Goal: Information Seeking & Learning: Learn about a topic

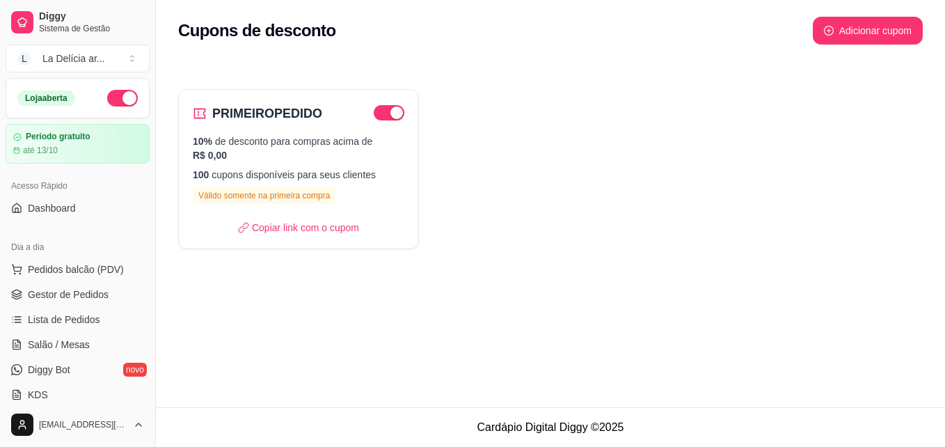
scroll to position [485, 0]
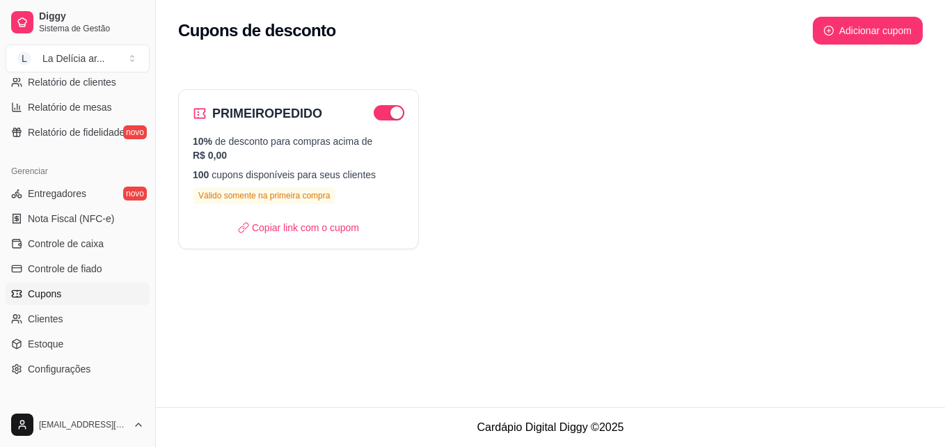
click at [347, 24] on div "Cupons de desconto Adicionar cupom" at bounding box center [550, 31] width 745 height 28
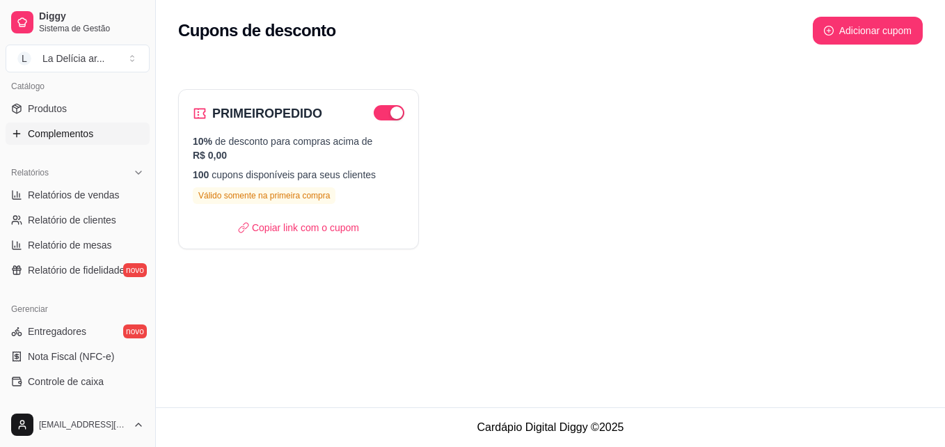
scroll to position [346, 0]
click at [53, 216] on span "Relatório de clientes" at bounding box center [72, 221] width 88 height 14
select select "30"
select select "HIGHEST_TOTAL_SPENT_WITH_ORDERS"
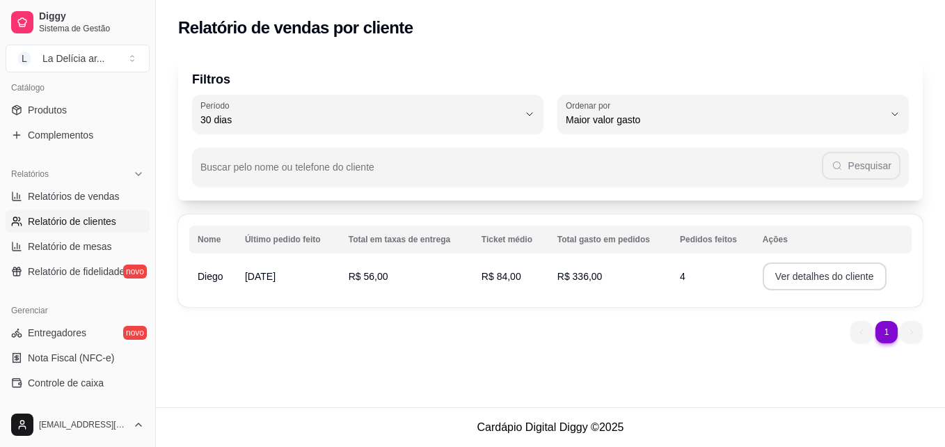
click at [842, 274] on button "Ver detalhes do cliente" at bounding box center [825, 276] width 124 height 28
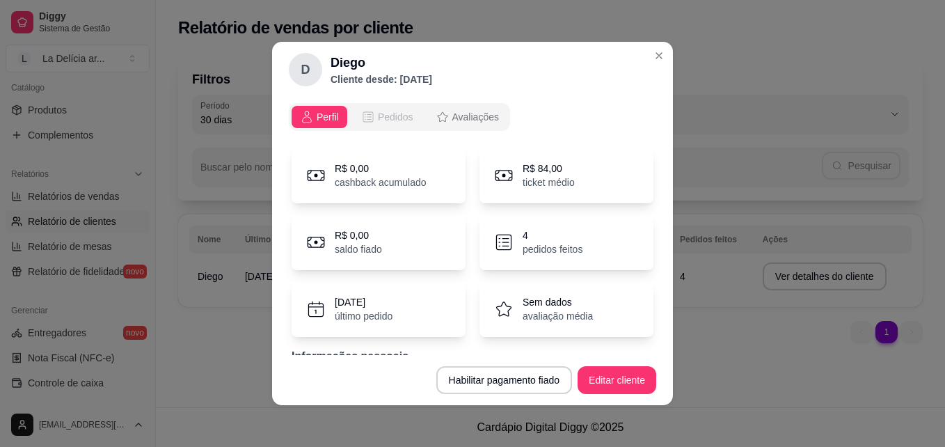
click at [393, 116] on span "Pedidos" at bounding box center [396, 117] width 36 height 14
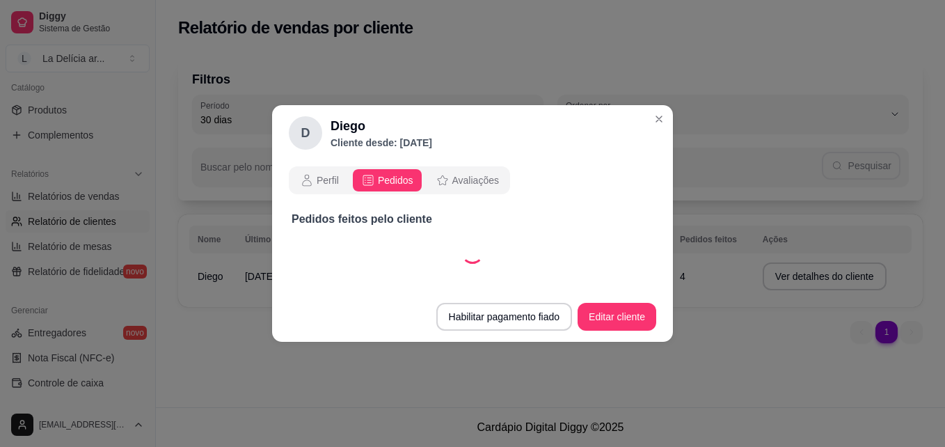
select select "30"
select select "ALL"
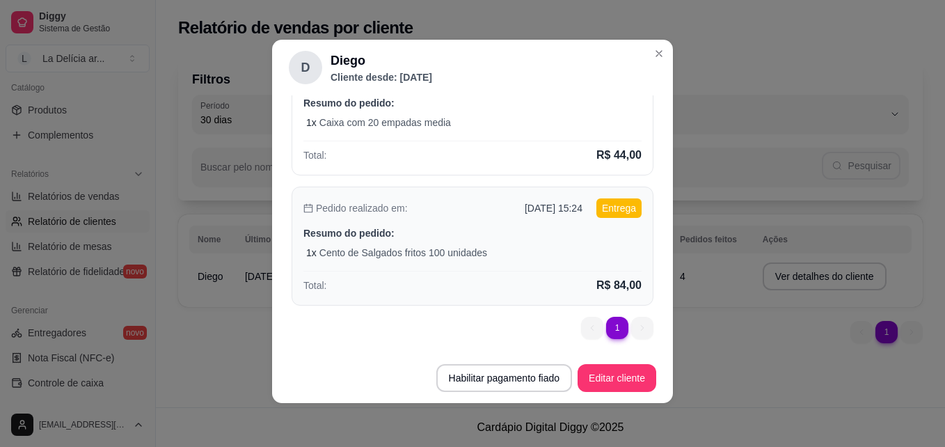
scroll to position [3, 0]
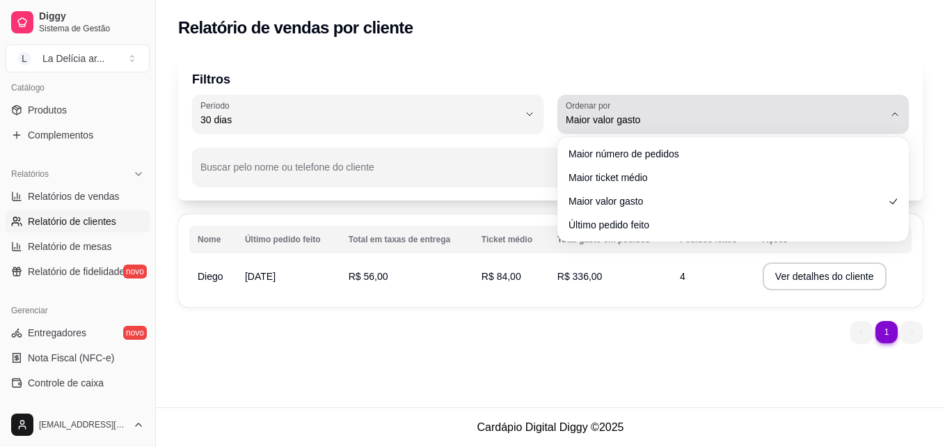
click at [667, 121] on span "Maior valor gasto" at bounding box center [725, 120] width 318 height 14
click at [606, 125] on span "Maior valor gasto" at bounding box center [725, 120] width 318 height 14
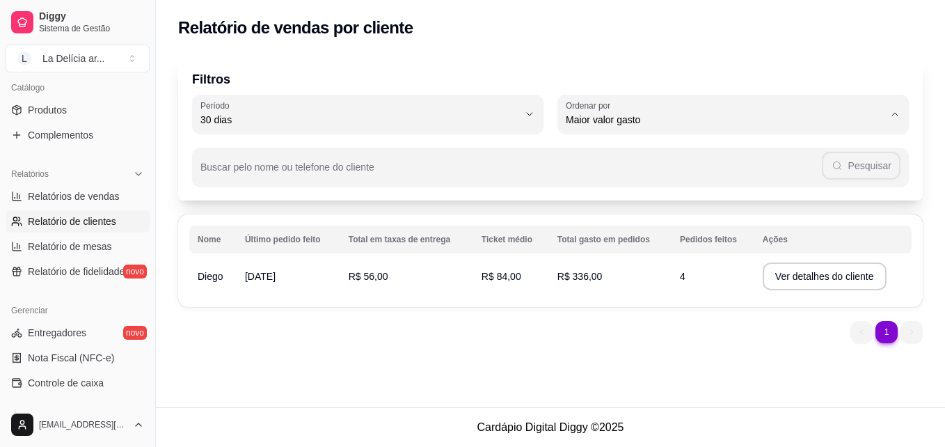
click at [598, 223] on span "Último pedido feito" at bounding box center [726, 220] width 303 height 13
type input "LAST_ORDER_MADE_AT"
select select "LAST_ORDER_MADE_AT"
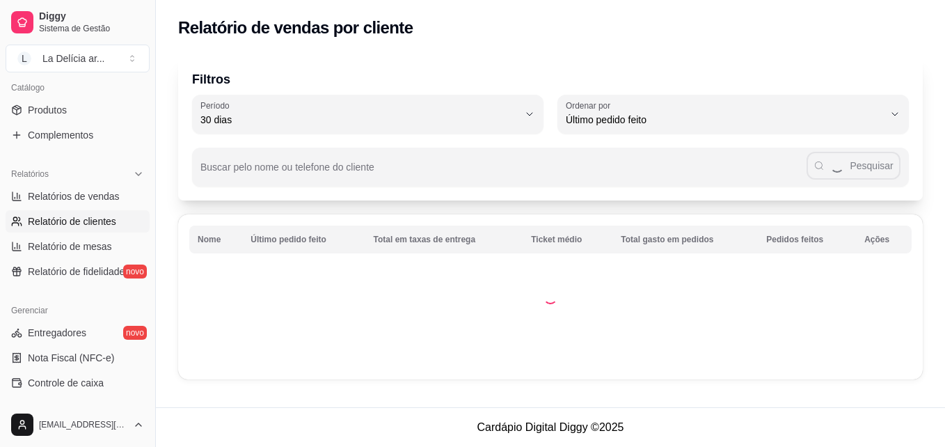
scroll to position [13, 0]
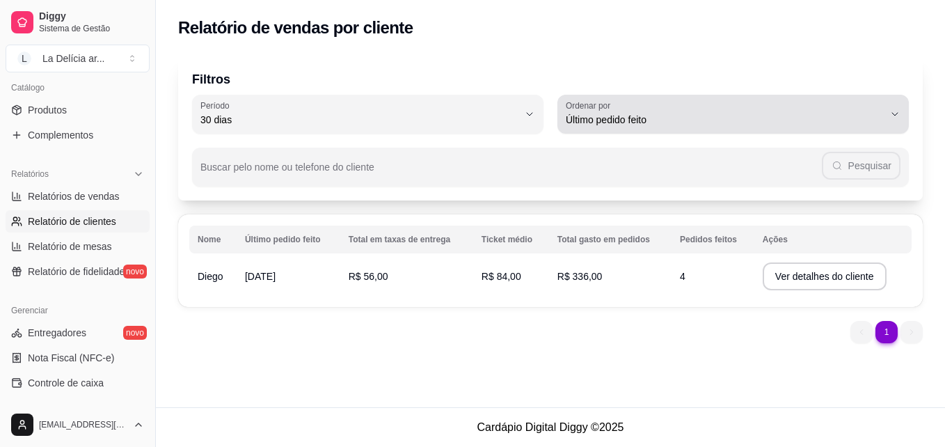
click at [730, 108] on div "Último pedido feito" at bounding box center [725, 114] width 318 height 28
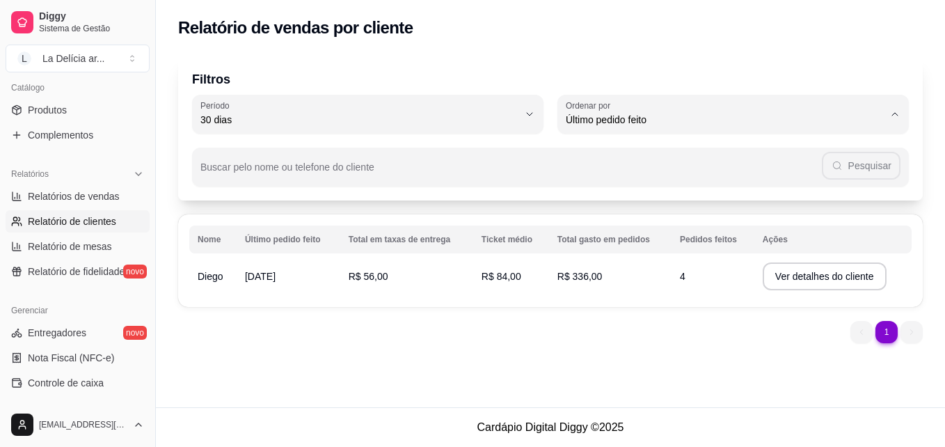
click at [662, 154] on span "Maior número de pedidos" at bounding box center [726, 152] width 303 height 13
type input "HIGHEST_ORDER_COUNT"
select select "HIGHEST_ORDER_COUNT"
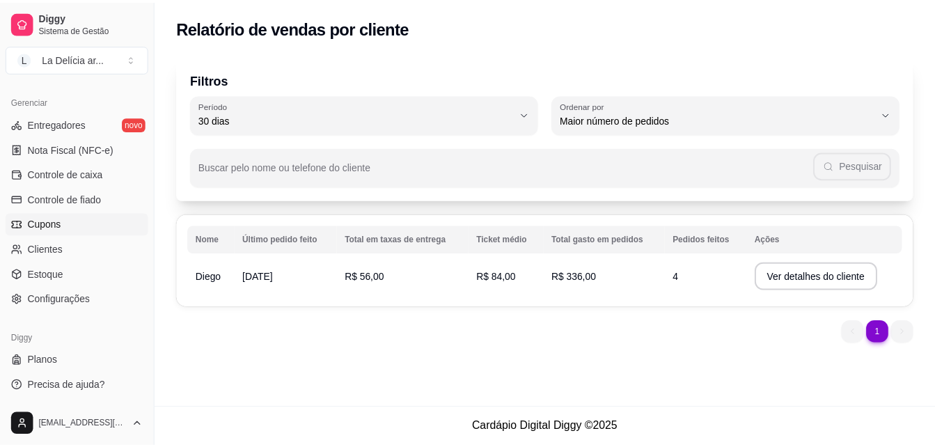
scroll to position [485, 0]
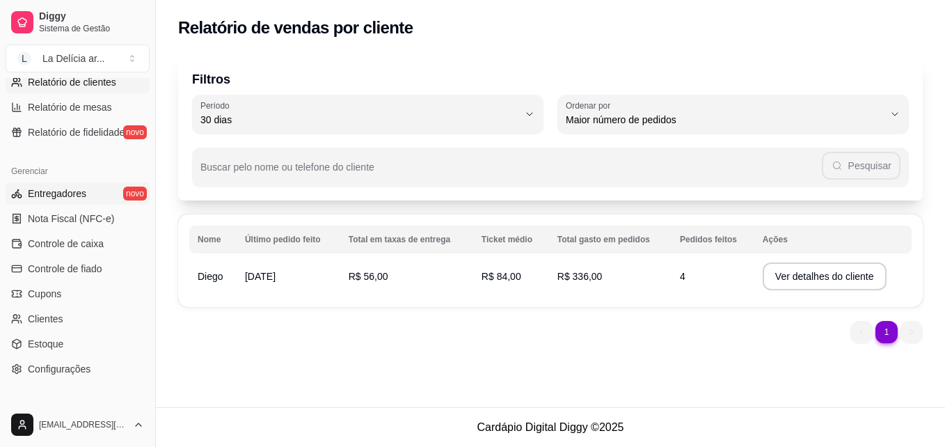
click at [67, 191] on span "Entregadores" at bounding box center [57, 194] width 58 height 14
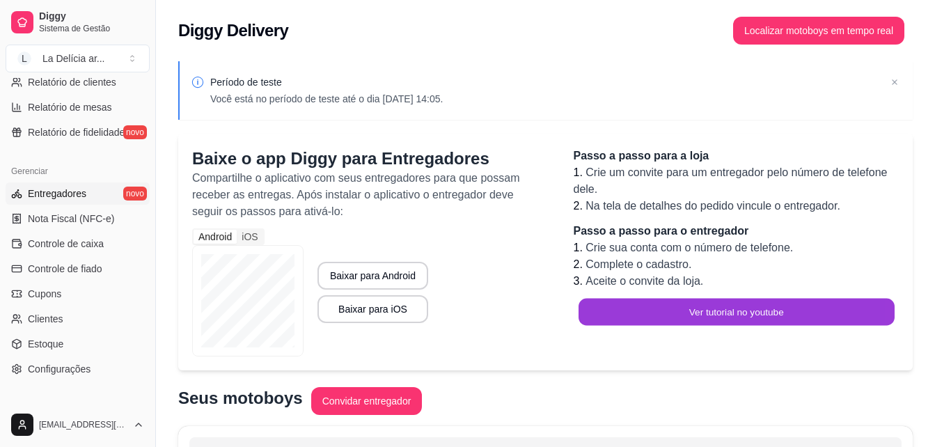
click at [737, 315] on button "Ver tutorial no youtube" at bounding box center [736, 312] width 315 height 27
